Goal: Feedback & Contribution: Submit feedback/report problem

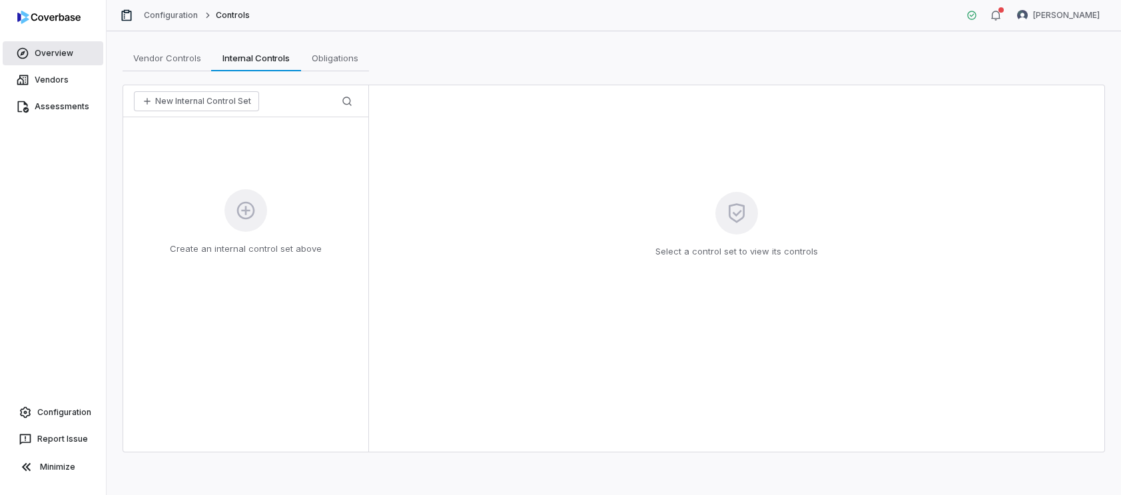
click at [73, 55] on link "Overview" at bounding box center [53, 53] width 101 height 24
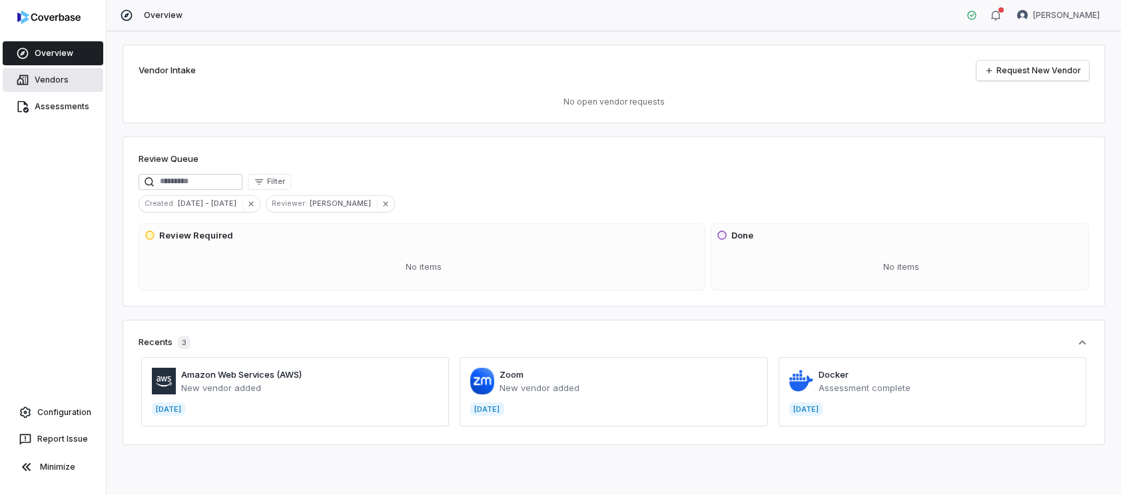
click at [65, 83] on span "Vendors" at bounding box center [52, 80] width 34 height 11
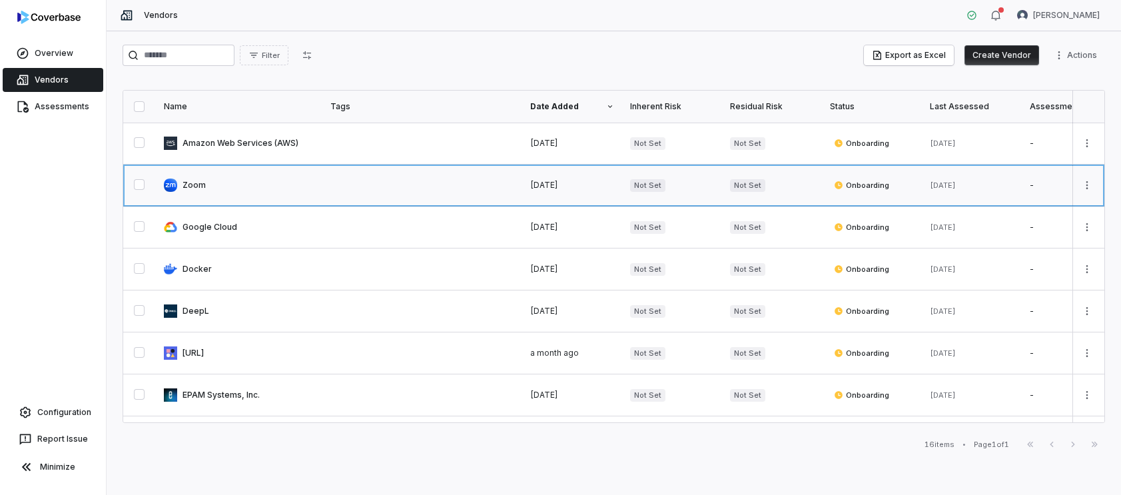
click at [458, 190] on link at bounding box center [422, 185] width 200 height 41
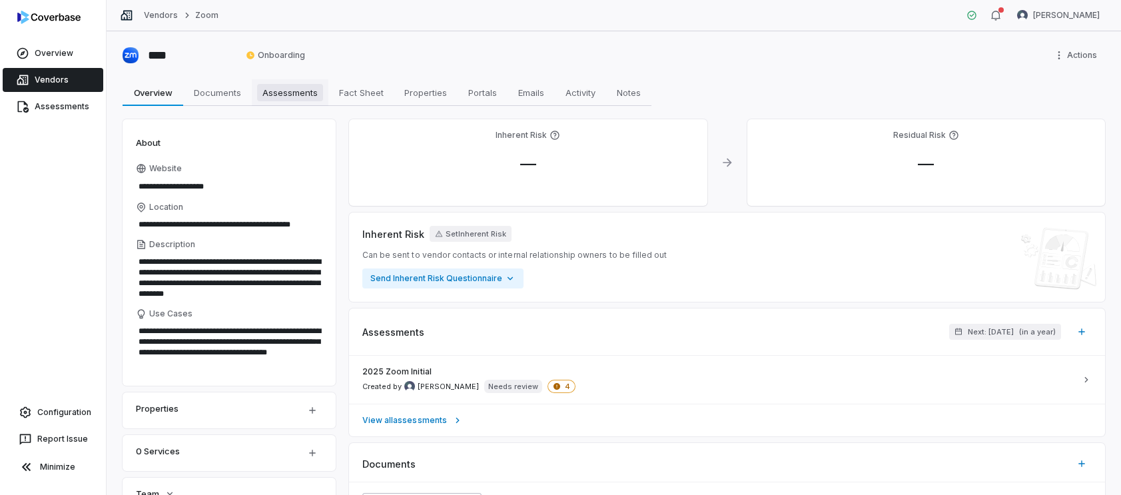
click at [293, 93] on span "Assessments" at bounding box center [290, 92] width 66 height 17
type textarea "*"
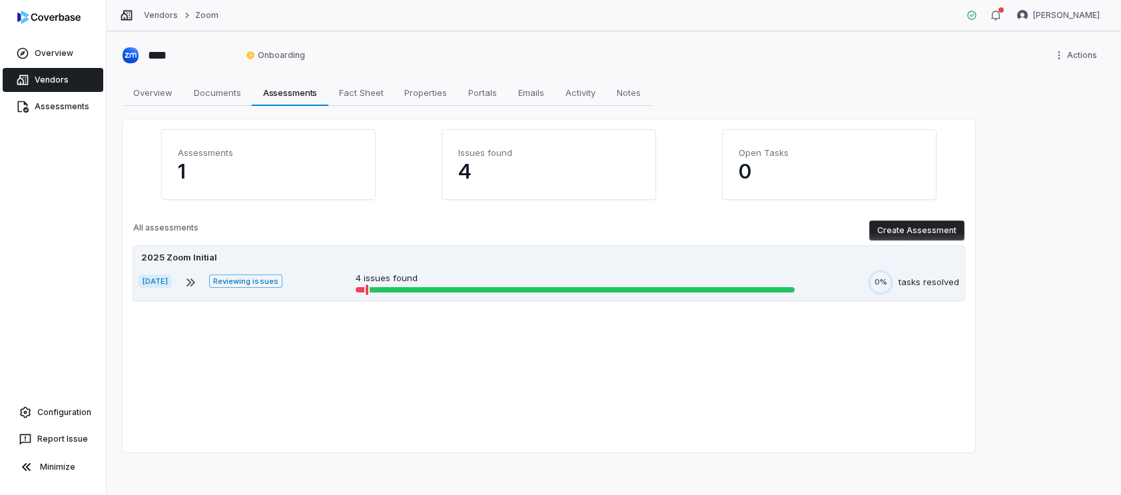
click at [497, 264] on div "2025 Zoom Initial Sep 10, 2025 Reviewing issues 4 issues found 0% tasks resolved" at bounding box center [549, 273] width 832 height 55
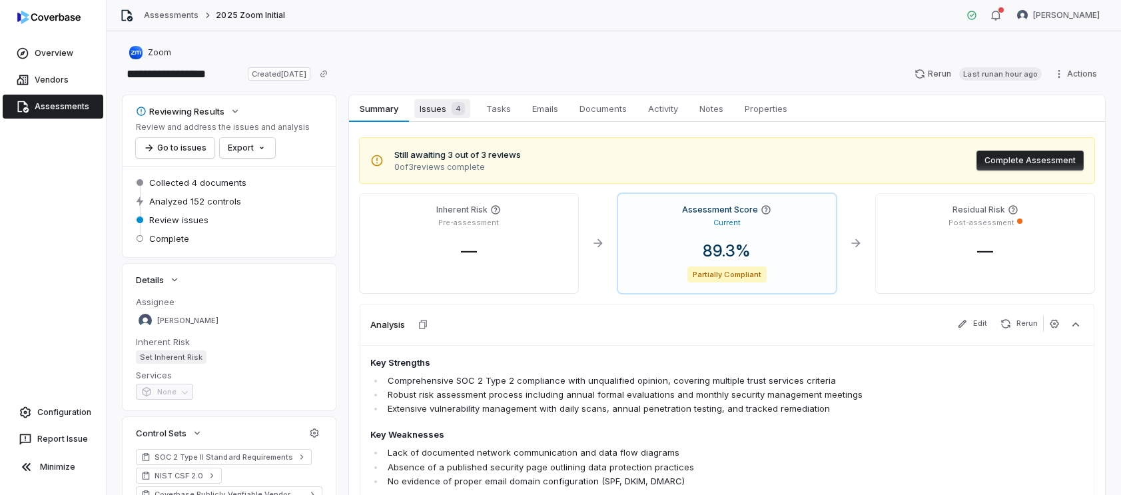
click at [435, 109] on span "Issues 4" at bounding box center [442, 108] width 56 height 19
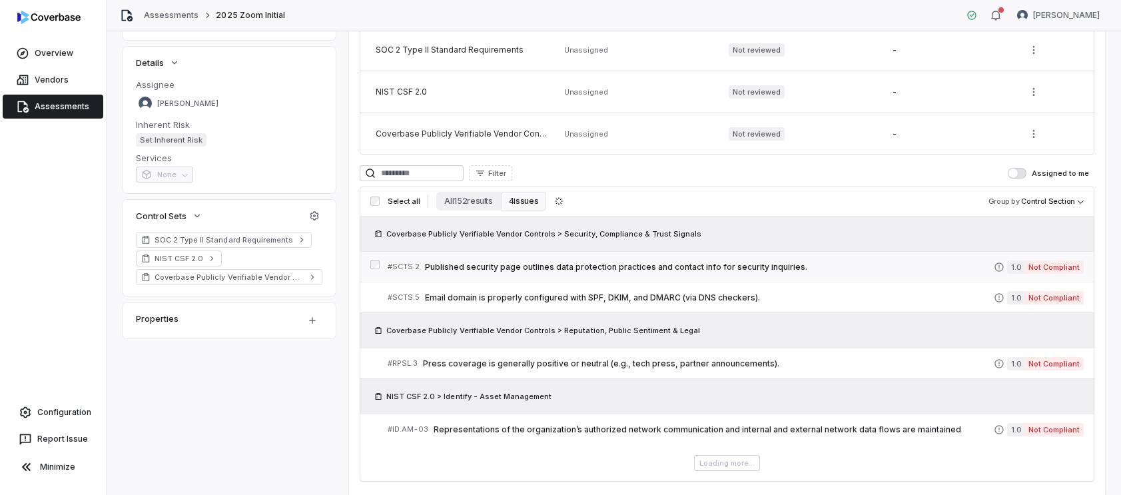
scroll to position [218, 0]
click at [666, 297] on span "Email domain is properly configured with SPF, DKIM, and DMARC (via DNS checkers…" at bounding box center [709, 297] width 569 height 11
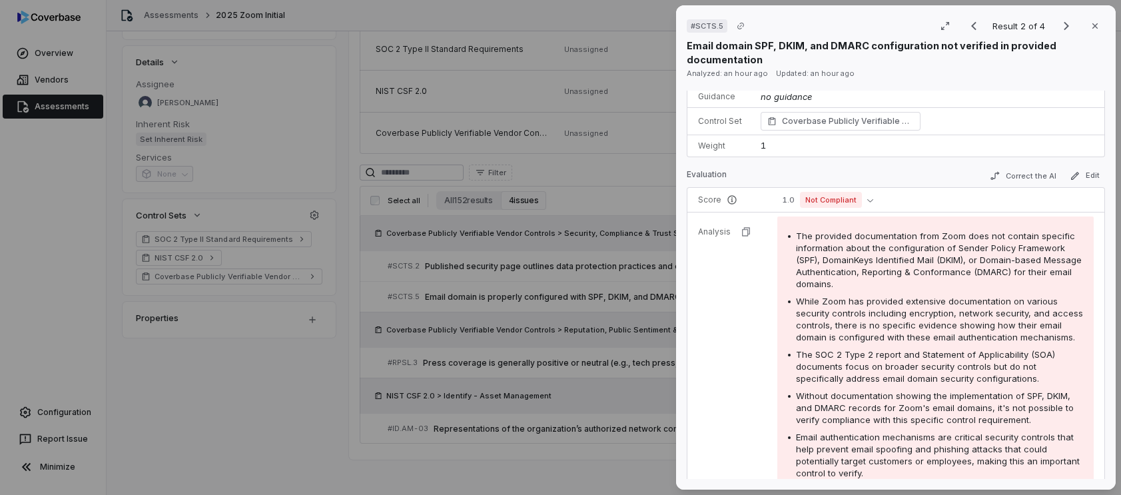
scroll to position [101, 0]
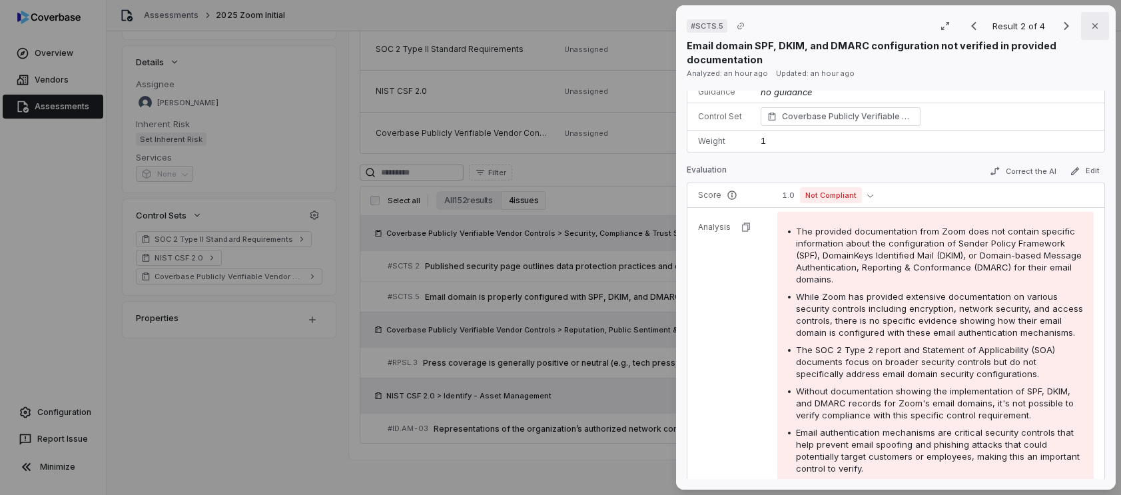
click at [1098, 28] on icon "button" at bounding box center [1095, 26] width 11 height 11
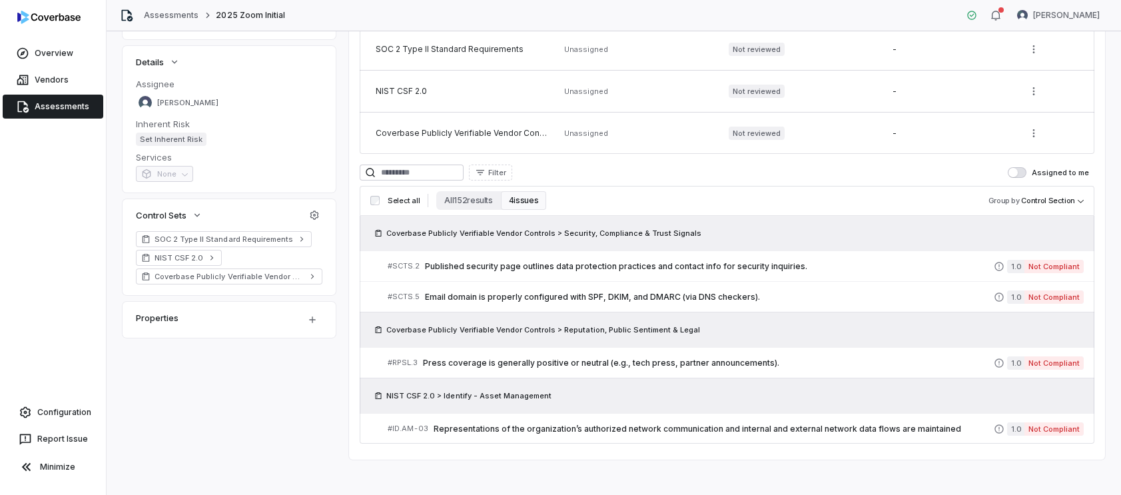
scroll to position [225, 0]
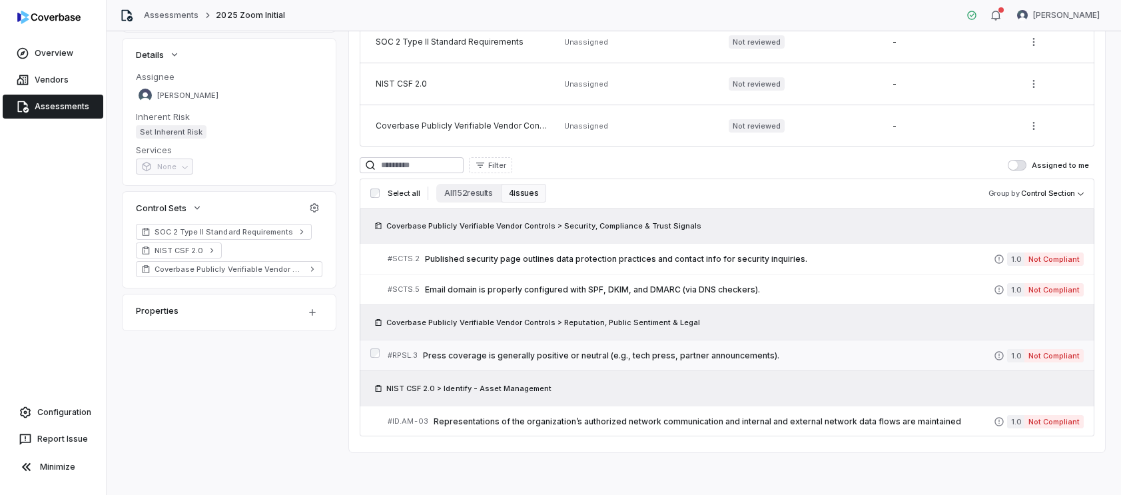
click at [742, 354] on span "Press coverage is generally positive or neutral (e.g., tech press, partner anno…" at bounding box center [708, 355] width 571 height 11
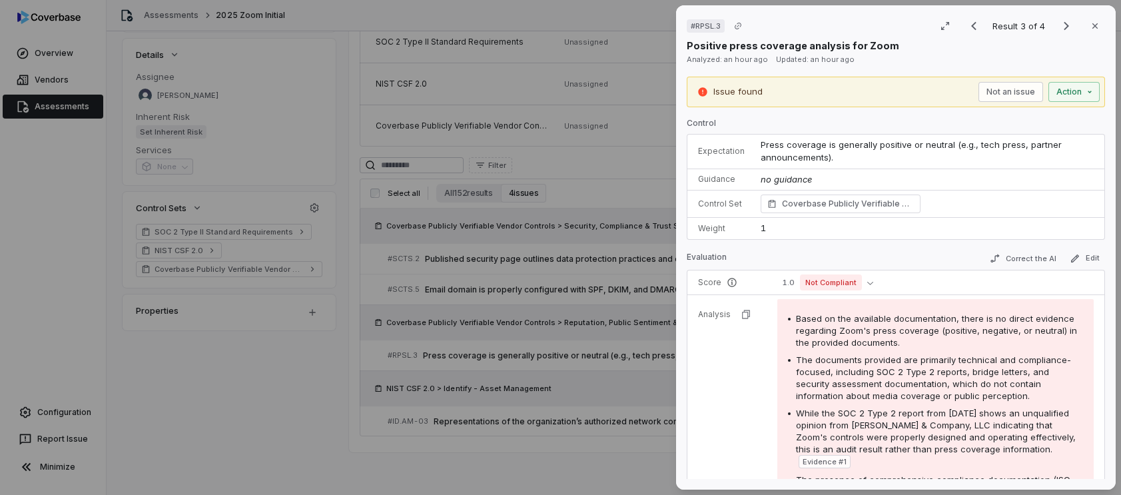
drag, startPoint x: 1091, startPoint y: 23, endPoint x: 1035, endPoint y: 67, distance: 71.7
click at [1091, 23] on icon "button" at bounding box center [1095, 26] width 11 height 11
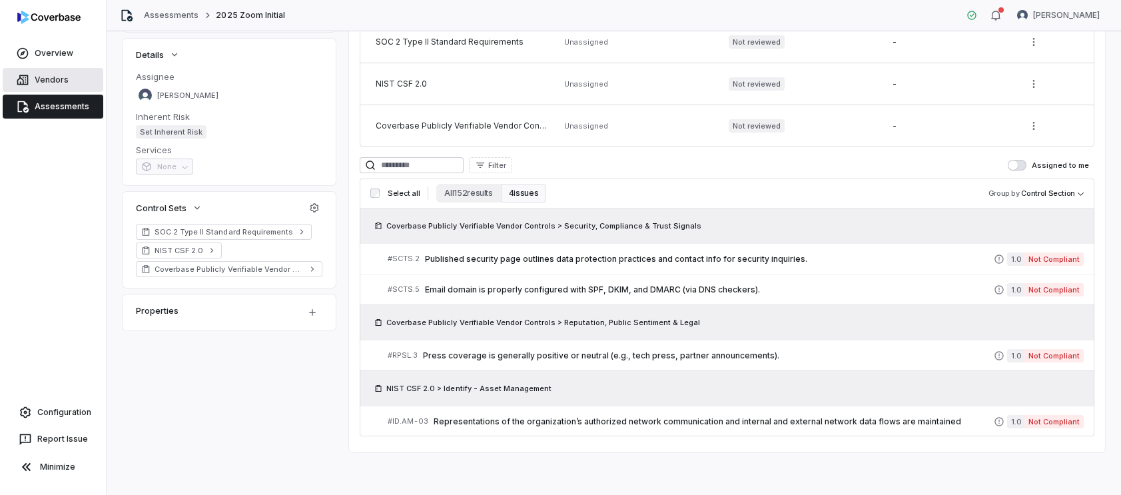
click at [51, 78] on span "Vendors" at bounding box center [52, 80] width 34 height 11
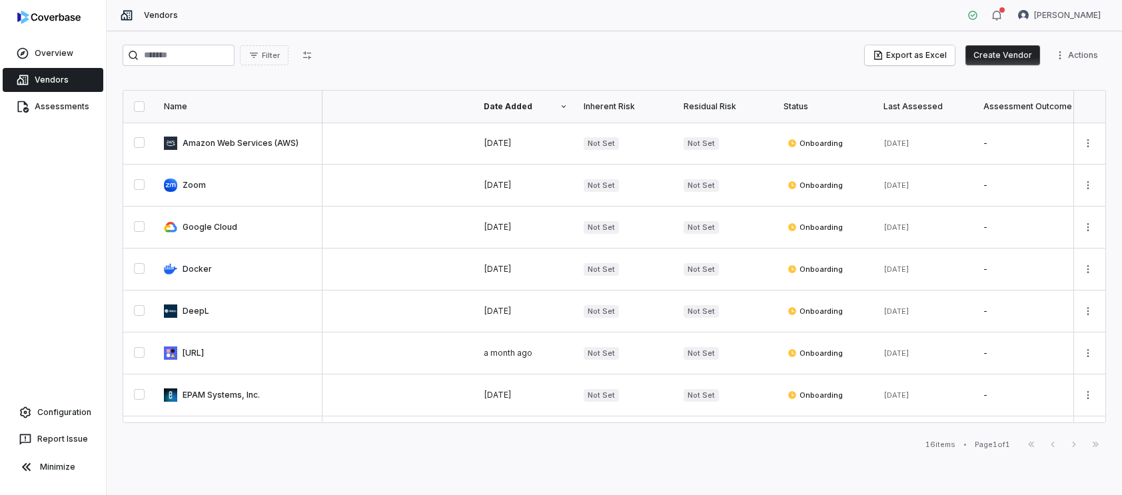
scroll to position [0, 51]
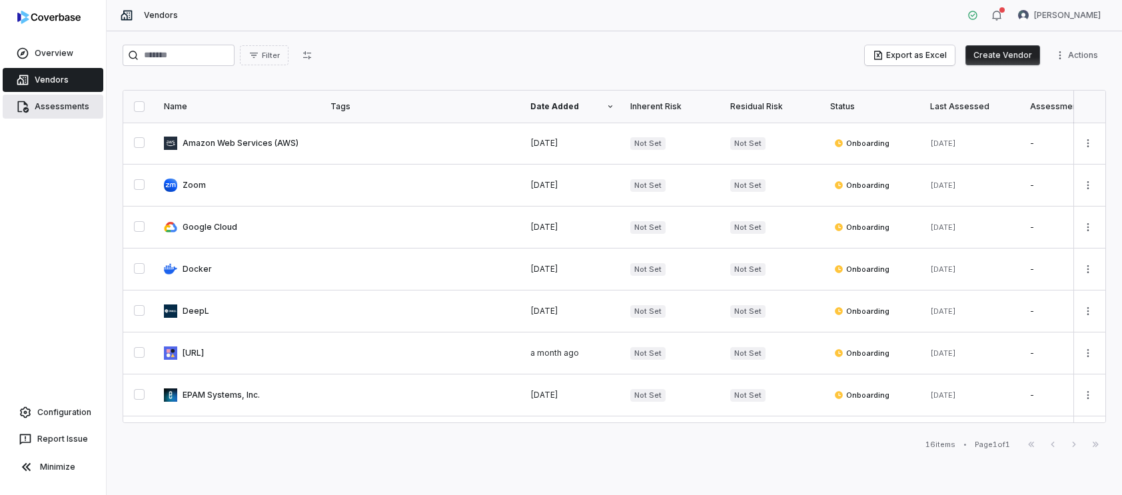
click at [74, 107] on span "Assessments" at bounding box center [62, 106] width 55 height 11
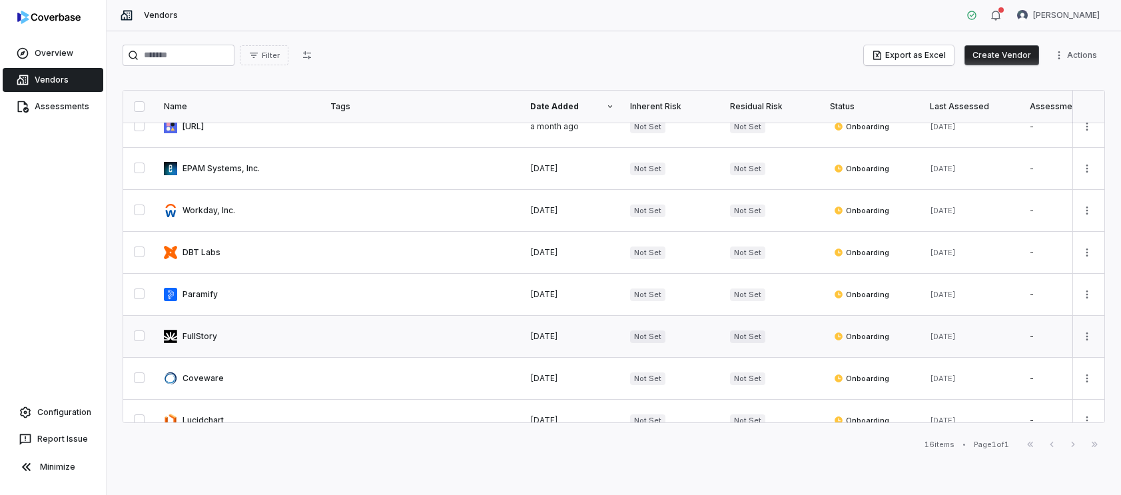
scroll to position [237, 0]
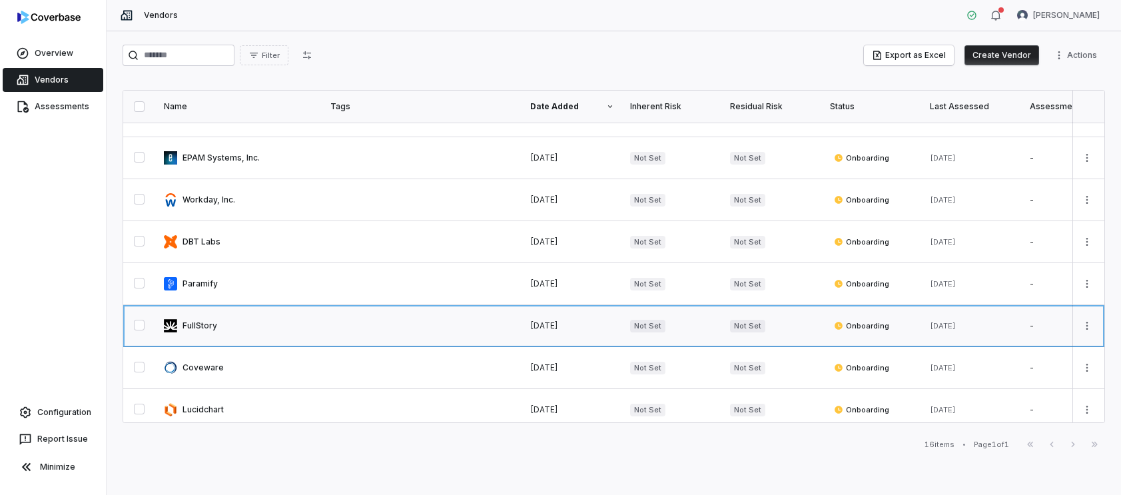
click at [194, 324] on link at bounding box center [239, 325] width 167 height 41
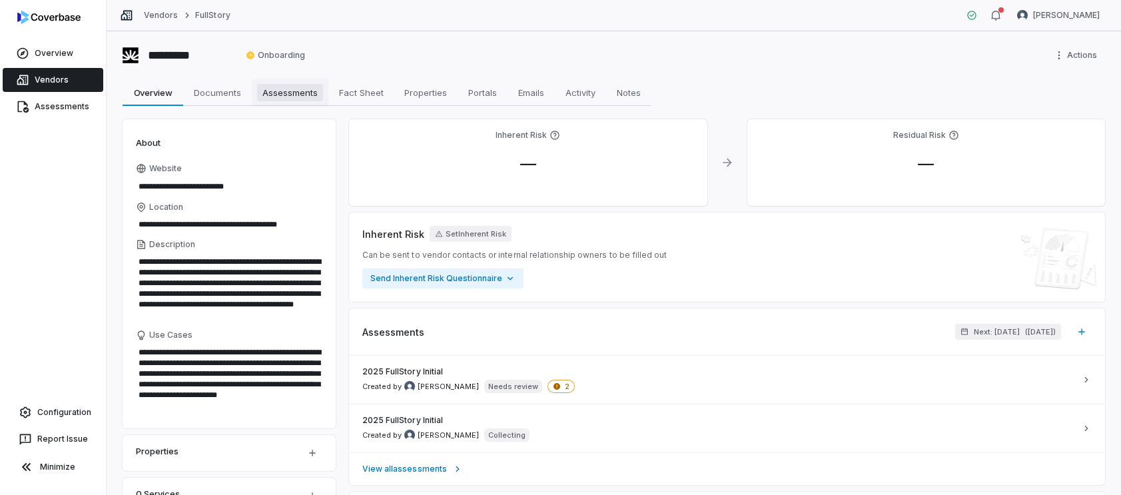
click at [319, 94] on span "Assessments" at bounding box center [290, 92] width 66 height 17
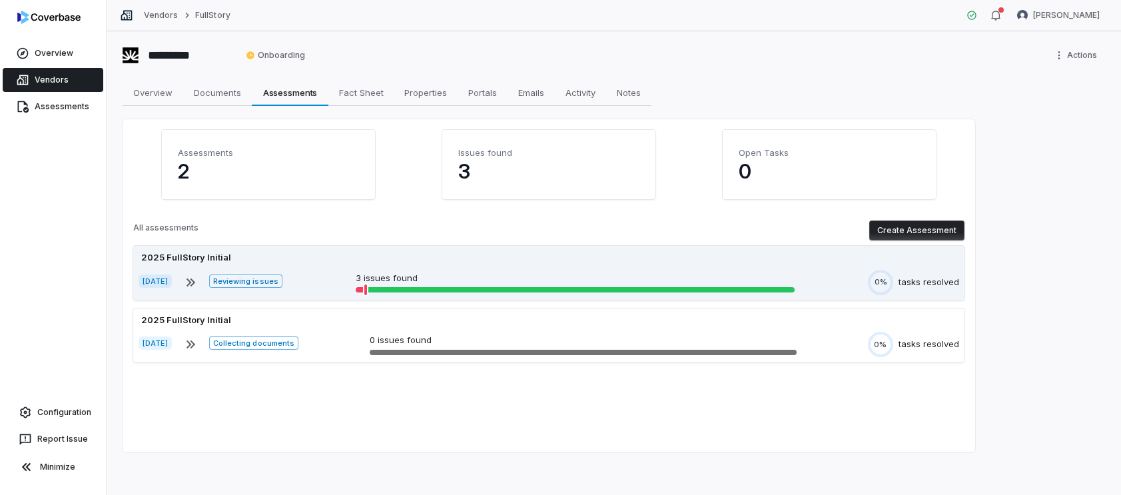
click at [501, 271] on div "Jul 9, 2025 Reviewing issues 3 issues found 0% tasks resolved" at bounding box center [549, 282] width 821 height 25
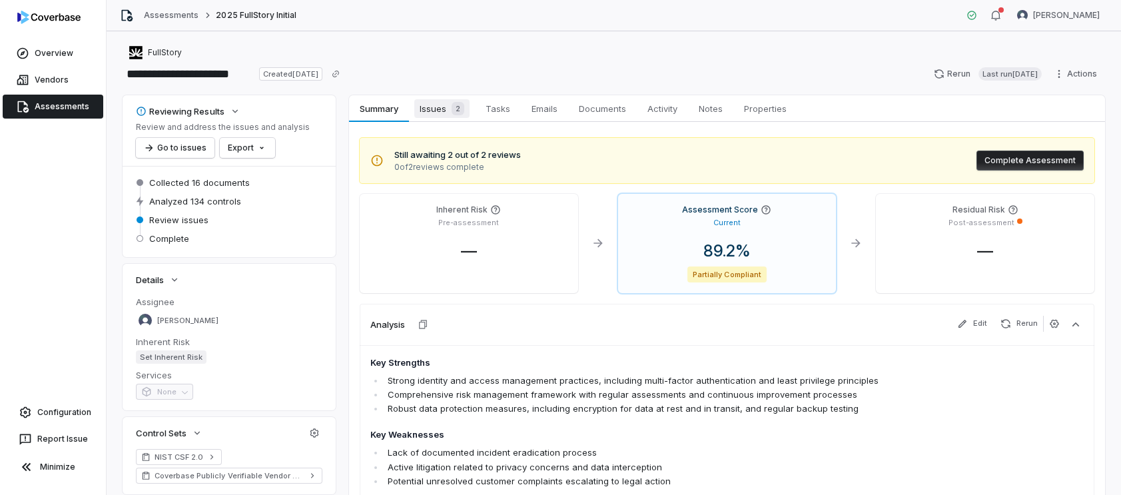
click at [444, 109] on span "Issues 2" at bounding box center [441, 108] width 55 height 19
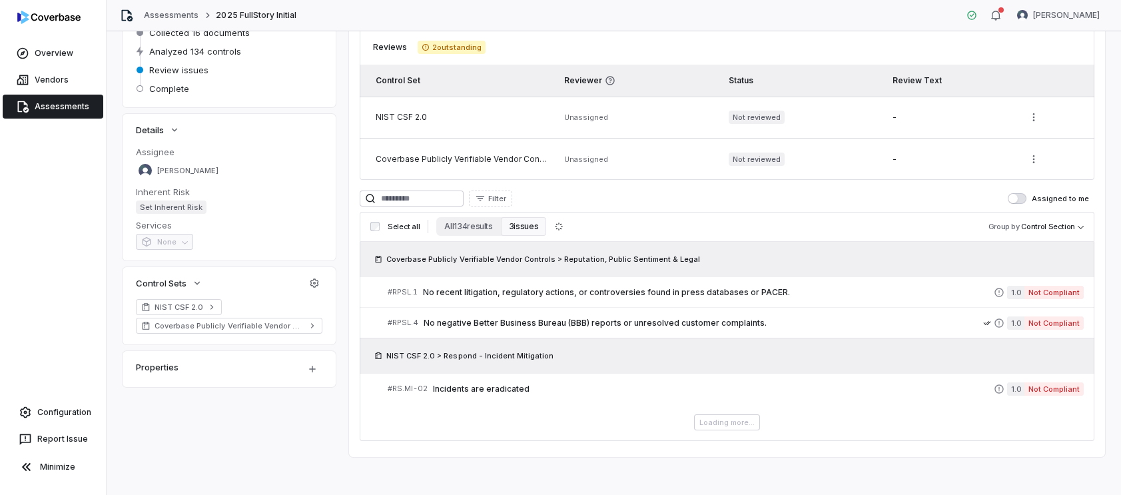
scroll to position [152, 0]
click at [724, 291] on span "No recent litigation, regulatory actions, or controversies found in press datab…" at bounding box center [708, 290] width 571 height 11
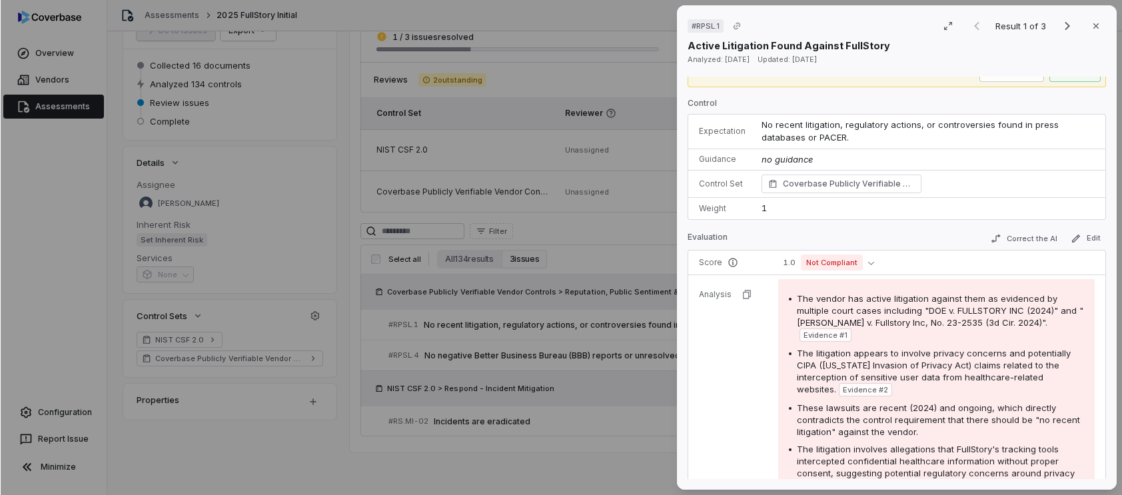
scroll to position [19, 0]
click at [1027, 242] on button "Correct the AI" at bounding box center [1023, 239] width 77 height 16
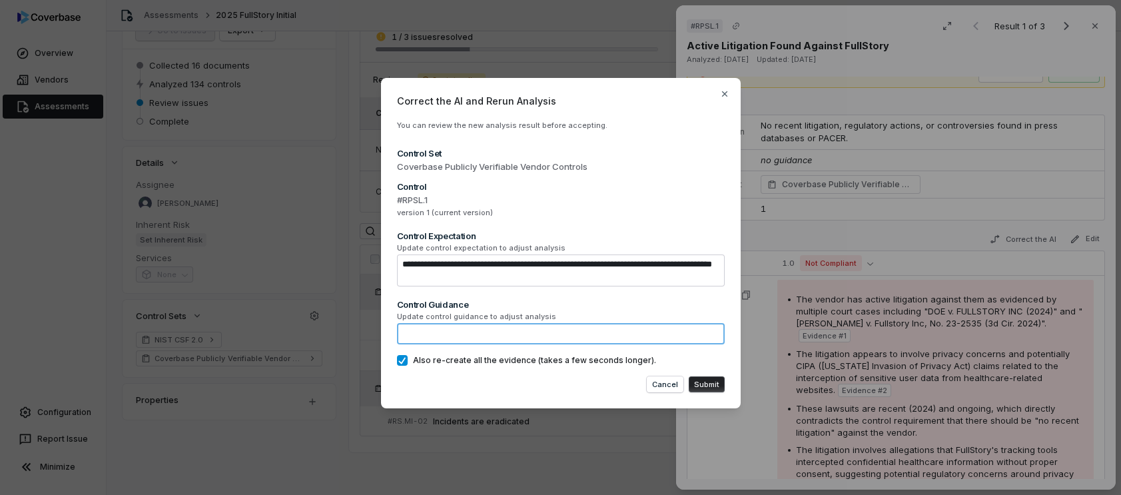
click at [584, 334] on textarea at bounding box center [561, 333] width 328 height 21
type textarea "*"
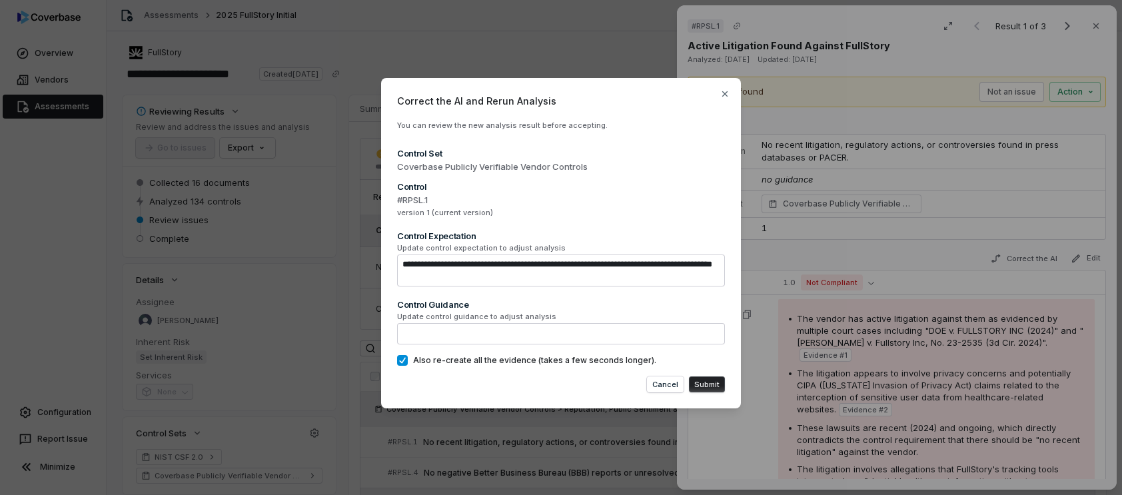
scroll to position [40, 0]
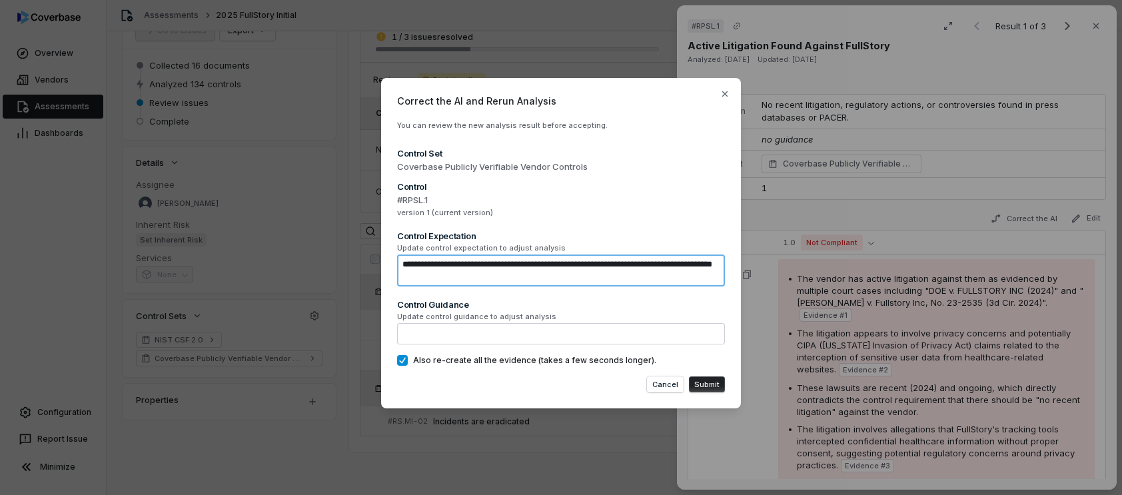
click at [543, 273] on textarea "**********" at bounding box center [561, 271] width 328 height 32
type textarea "*"
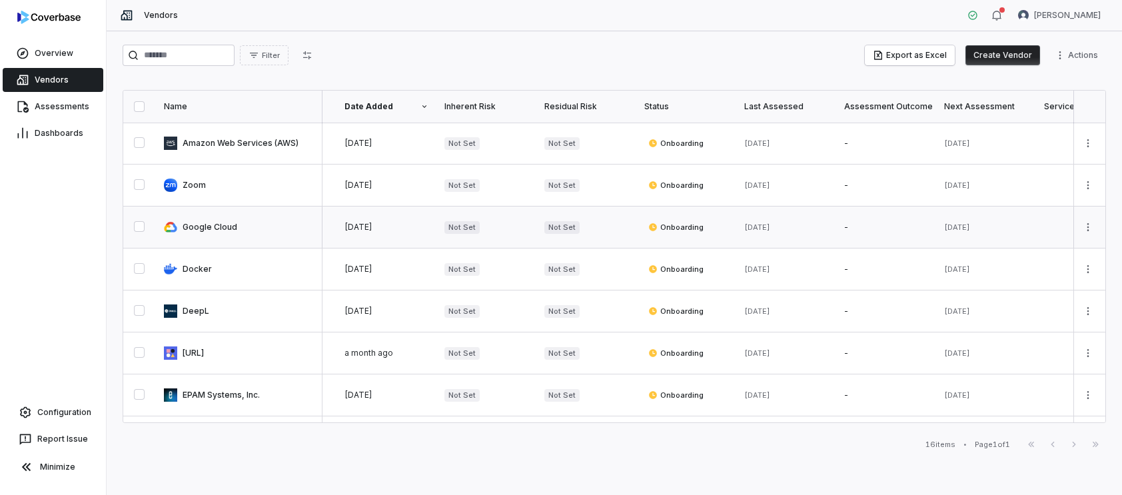
scroll to position [0, 178]
